Goal: Information Seeking & Learning: Learn about a topic

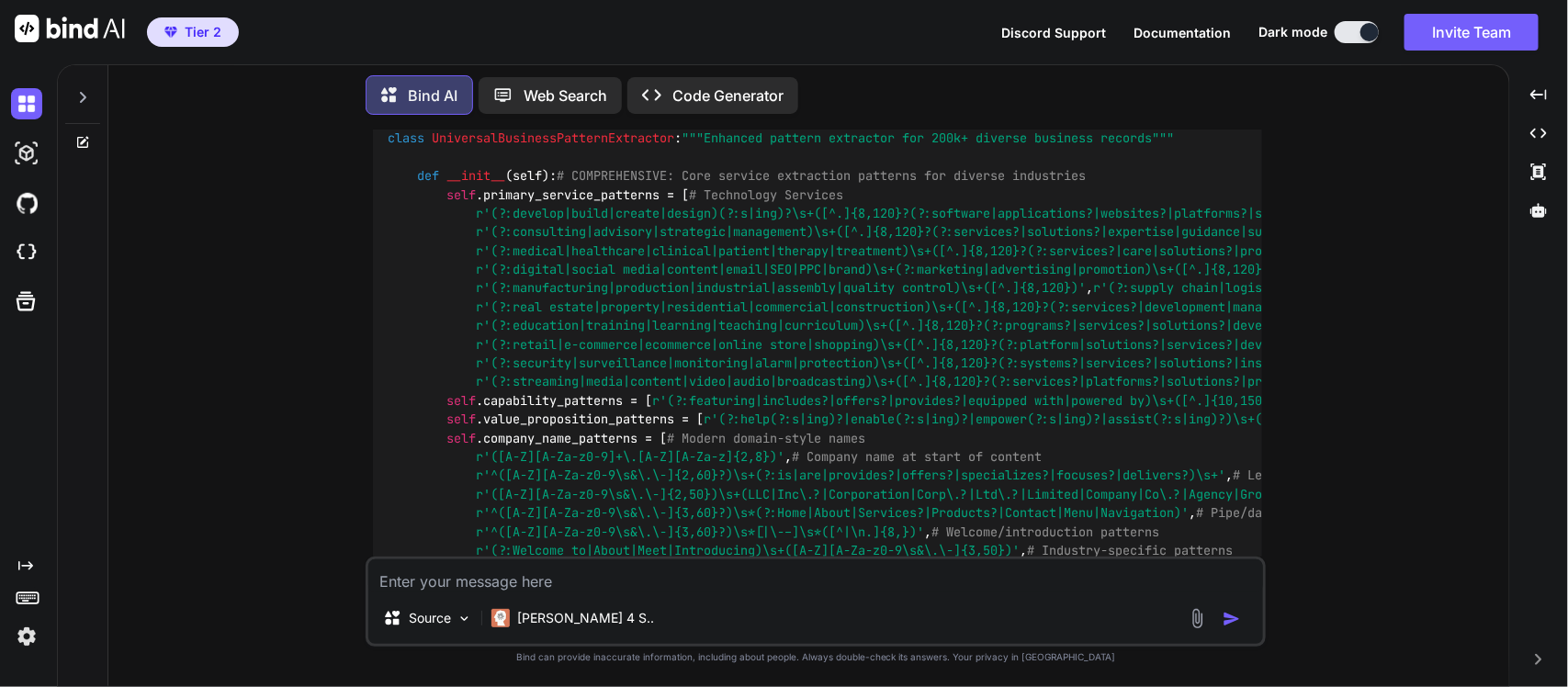
scroll to position [15870, 0]
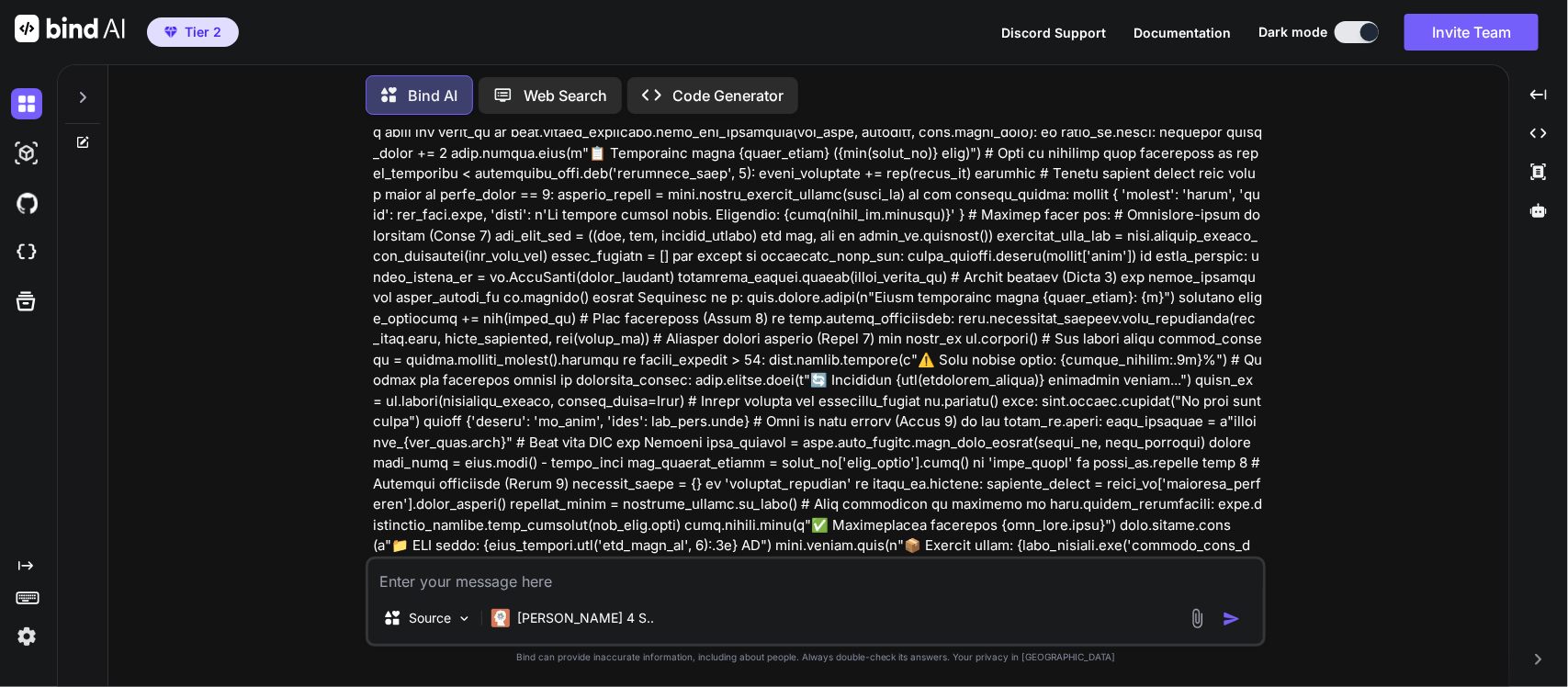
scroll to position [14216, 0]
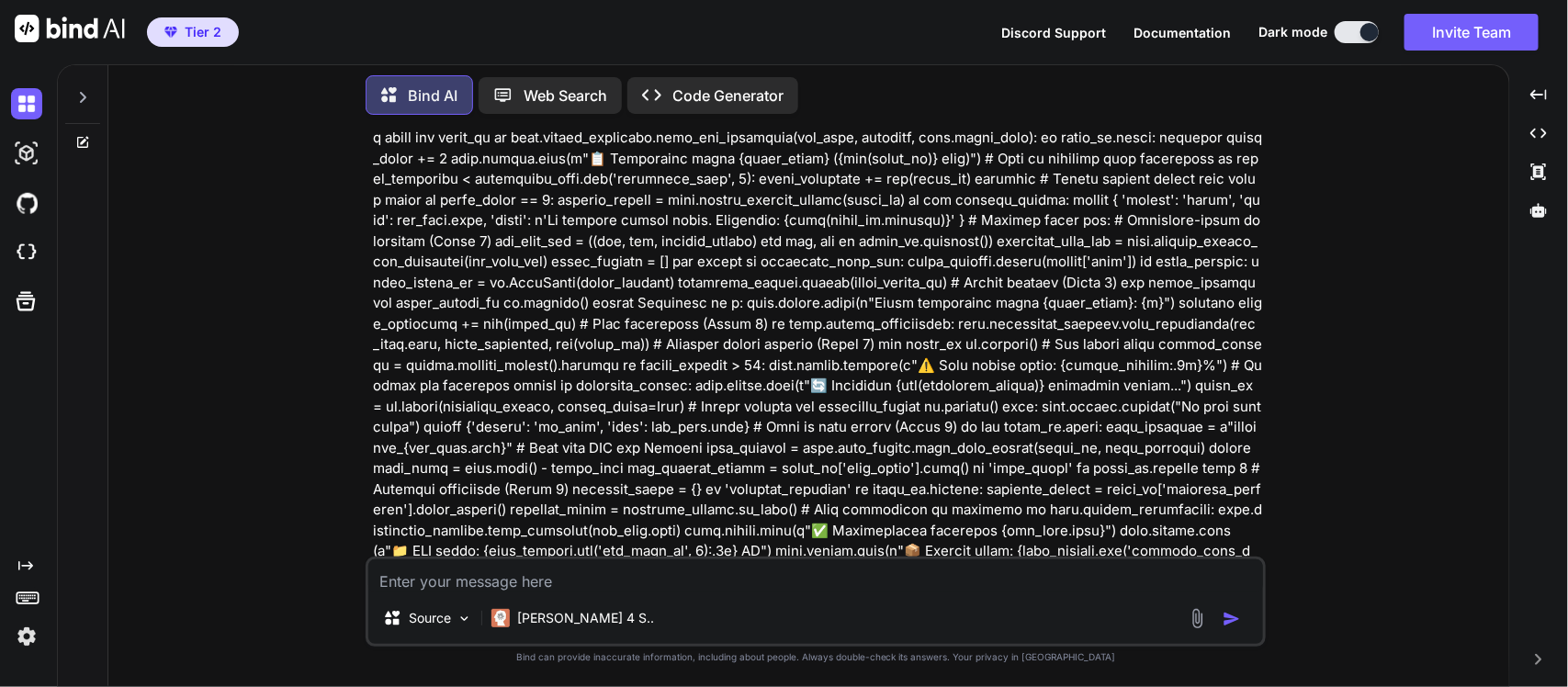
drag, startPoint x: 1503, startPoint y: 217, endPoint x: 979, endPoint y: 411, distance: 558.8
click at [979, 411] on div "You Bind AI Looking at this site info for "One App Home," I can see the current…" at bounding box center [816, 408] width 1386 height 557
click at [1507, 423] on div "You Bind AI Looking at this site info for "One App Home," I can see the current…" at bounding box center [816, 408] width 1386 height 557
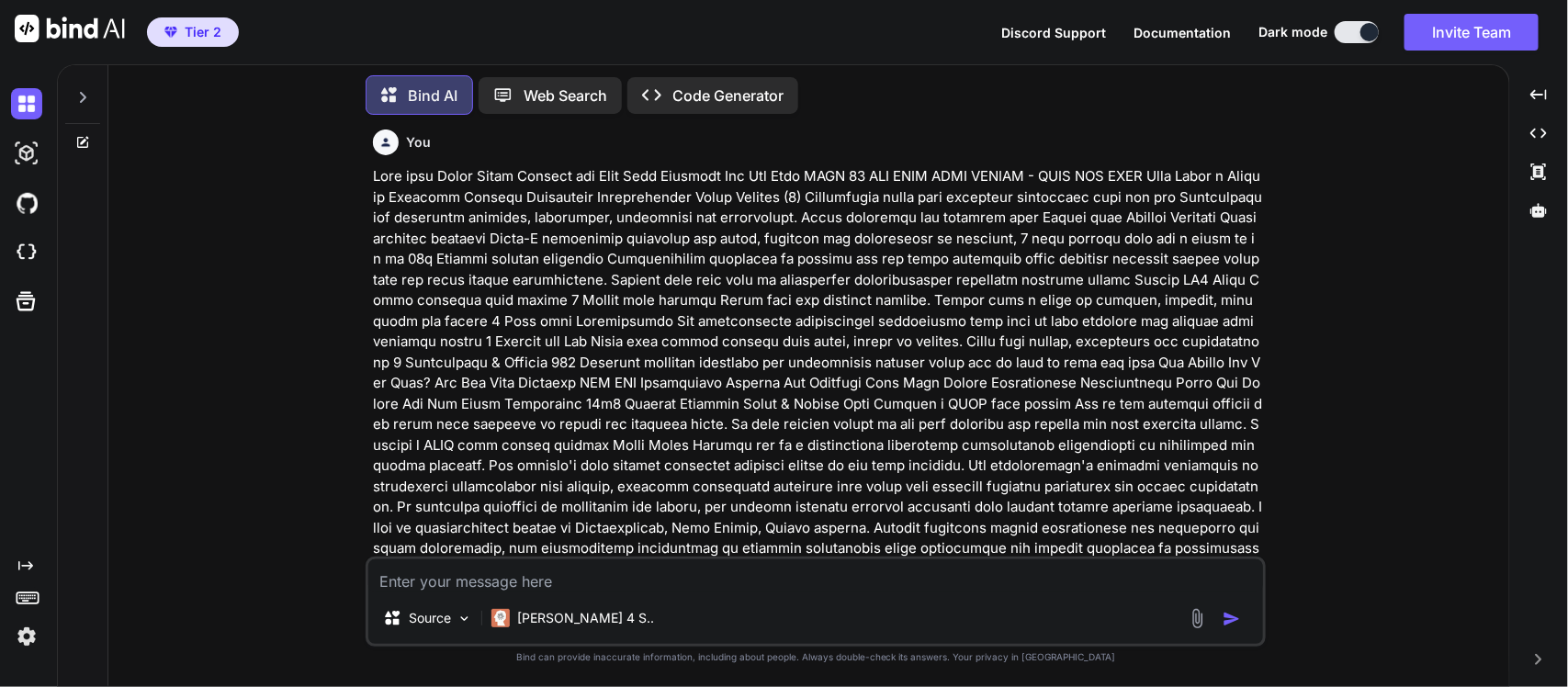
scroll to position [0, 0]
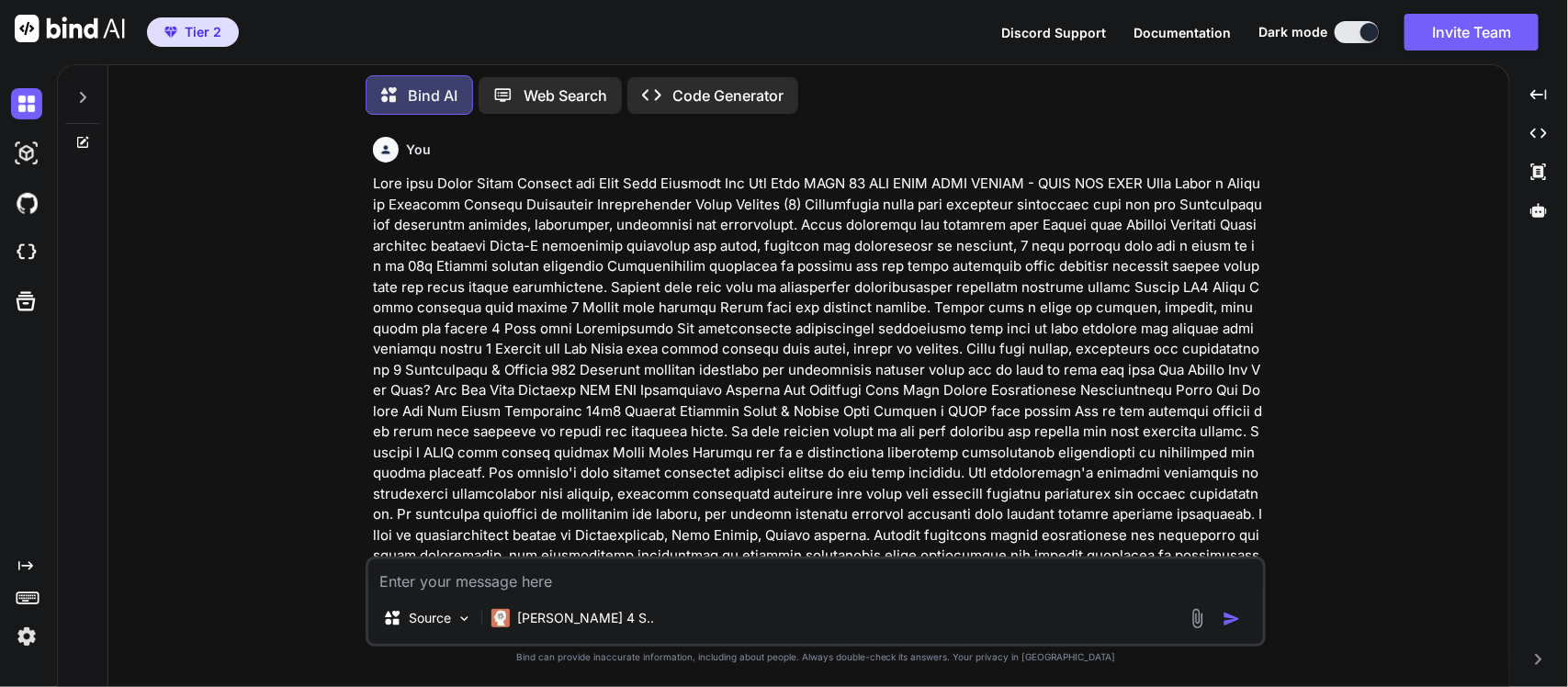
click at [707, 360] on p at bounding box center [817, 380] width 889 height 413
click at [776, 210] on p at bounding box center [817, 380] width 889 height 413
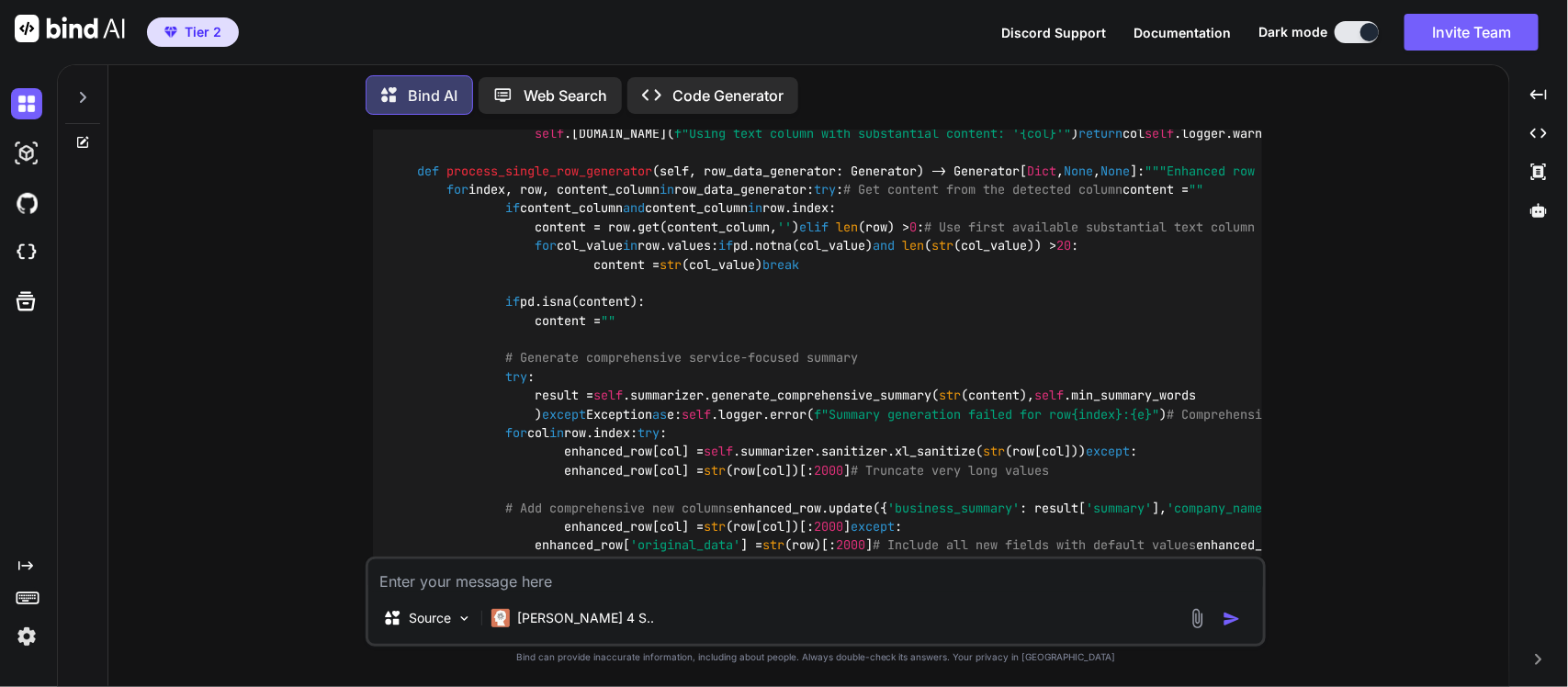
scroll to position [21221, 0]
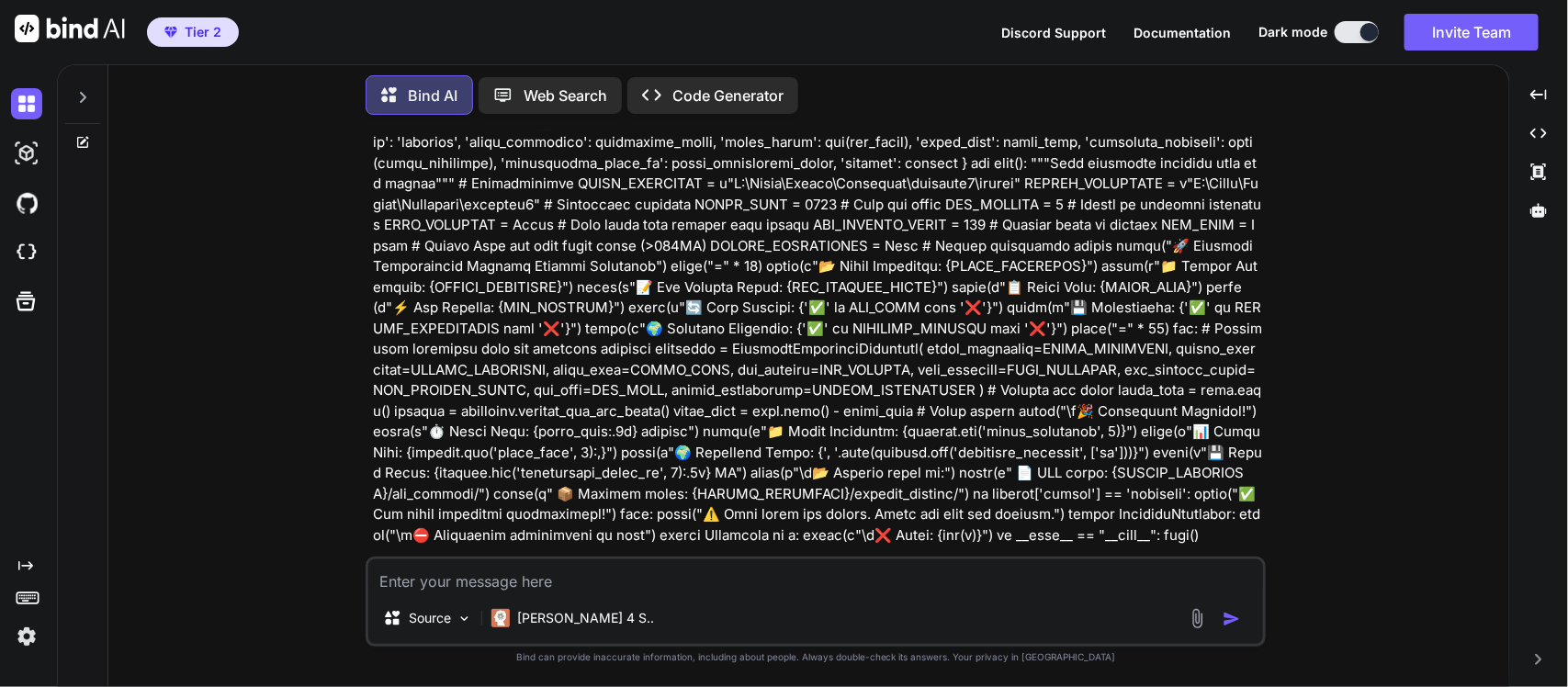
scroll to position [15112, 0]
